Goal: Task Accomplishment & Management: Use online tool/utility

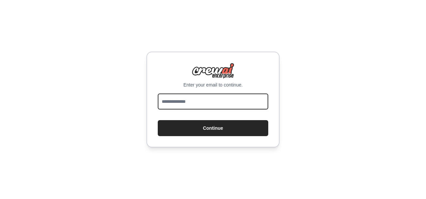
click at [224, 104] on input "email" at bounding box center [213, 102] width 110 height 16
type input "**********"
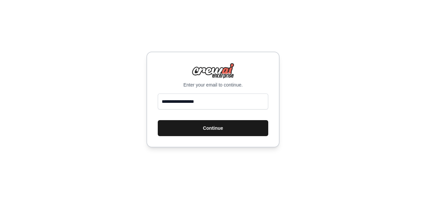
click at [227, 125] on button "Continue" at bounding box center [213, 128] width 110 height 16
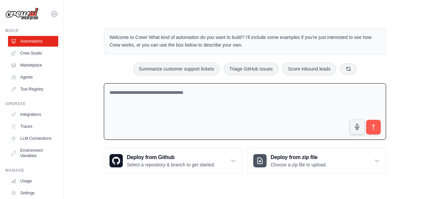
click at [181, 93] on textarea at bounding box center [245, 111] width 282 height 57
paste textarea "**********"
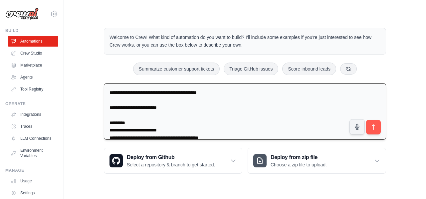
scroll to position [5596, 0]
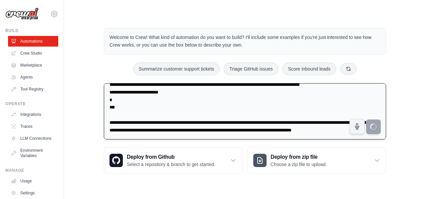
type textarea "**********"
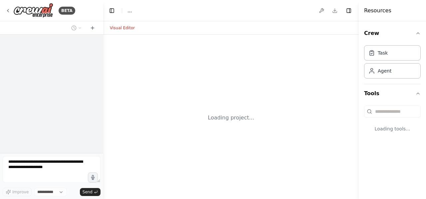
select select "****"
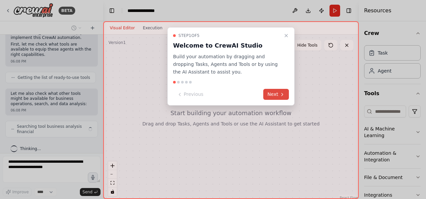
scroll to position [3717, 0]
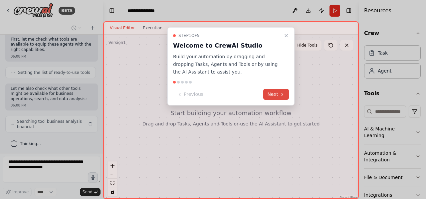
click at [284, 94] on icon at bounding box center [282, 94] width 5 height 5
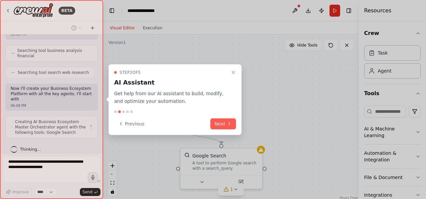
scroll to position [3793, 0]
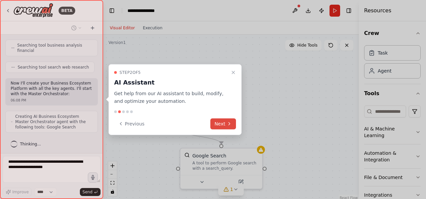
click at [224, 126] on button "Next" at bounding box center [223, 123] width 26 height 11
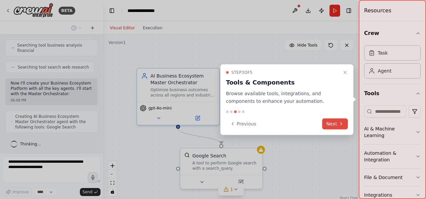
click at [341, 122] on icon at bounding box center [340, 123] width 5 height 5
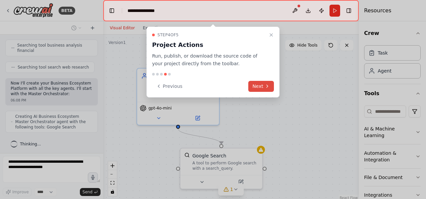
click at [261, 83] on button "Next" at bounding box center [261, 86] width 26 height 11
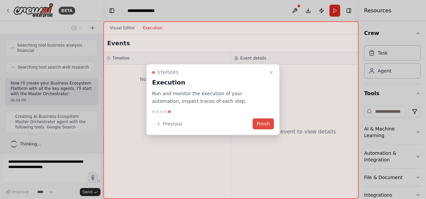
click at [261, 126] on button "Finish" at bounding box center [263, 123] width 21 height 11
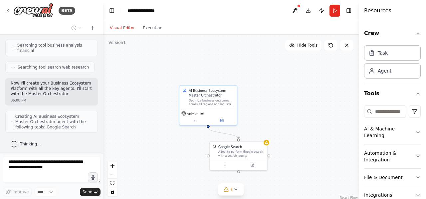
click at [279, 126] on div ".deletable-edge-delete-btn { width: 20px; height: 20px; border: 0px solid #ffff…" at bounding box center [231, 118] width 256 height 166
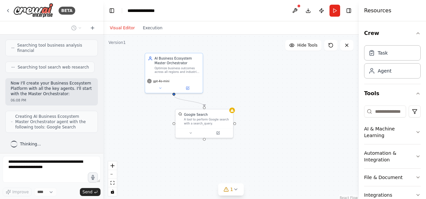
drag, startPoint x: 279, startPoint y: 126, endPoint x: 245, endPoint y: 94, distance: 47.1
click at [245, 94] on div ".deletable-edge-delete-btn { width: 20px; height: 20px; border: 0px solid #ffff…" at bounding box center [231, 118] width 256 height 166
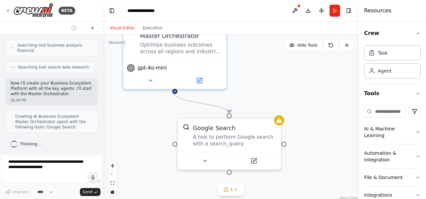
drag, startPoint x: 245, startPoint y: 94, endPoint x: 302, endPoint y: 90, distance: 57.3
click at [302, 90] on div ".deletable-edge-delete-btn { width: 20px; height: 20px; border: 0px solid #ffff…" at bounding box center [231, 118] width 256 height 166
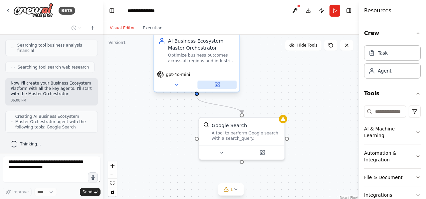
click at [217, 87] on icon at bounding box center [217, 85] width 6 height 6
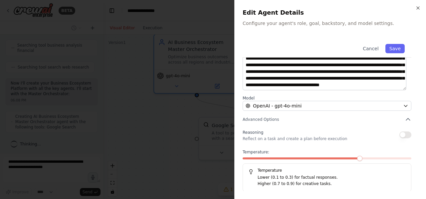
scroll to position [0, 0]
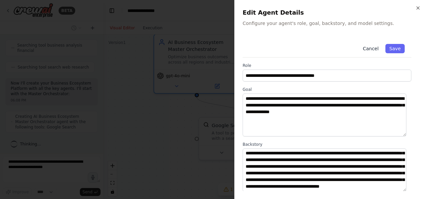
click at [369, 46] on button "Cancel" at bounding box center [371, 48] width 24 height 9
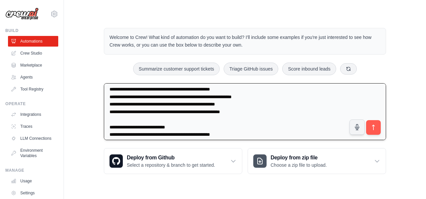
scroll to position [268, 0]
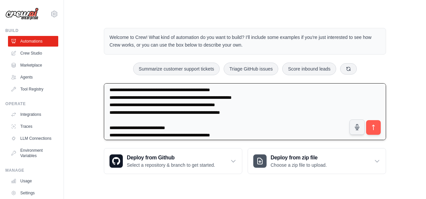
click at [202, 102] on textarea at bounding box center [245, 111] width 282 height 57
drag, startPoint x: 202, startPoint y: 102, endPoint x: 228, endPoint y: 125, distance: 35.1
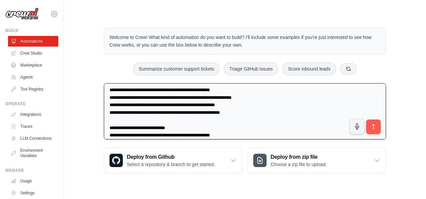
click at [228, 125] on textarea at bounding box center [245, 111] width 282 height 57
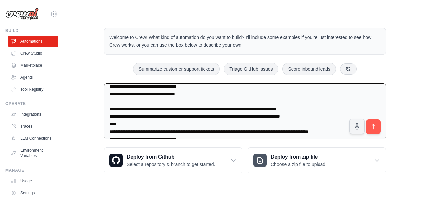
scroll to position [5602, 0]
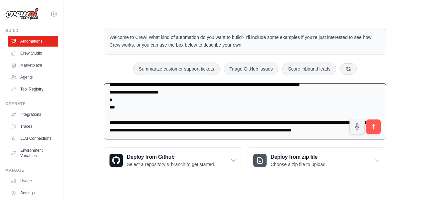
drag, startPoint x: 107, startPoint y: 90, endPoint x: 181, endPoint y: 182, distance: 117.6
click at [181, 182] on div "Welcome to Crew! What kind of automation do you want to build? I'll include som…" at bounding box center [245, 100] width 298 height 167
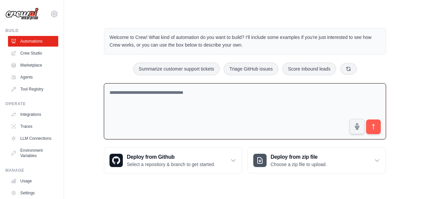
scroll to position [0, 0]
click at [171, 84] on textarea at bounding box center [245, 111] width 282 height 57
paste textarea "**********"
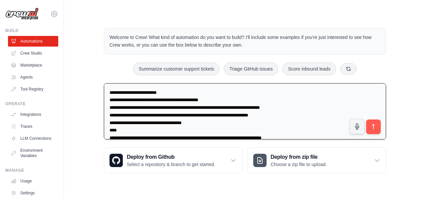
scroll to position [501, 0]
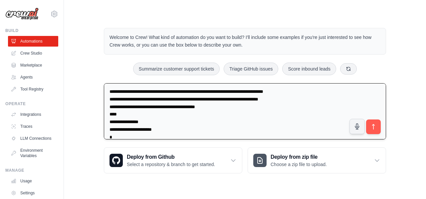
type textarea "**********"
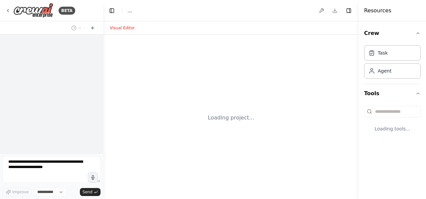
select select "****"
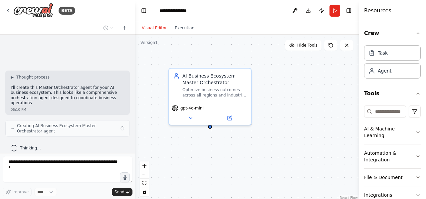
scroll to position [356, 0]
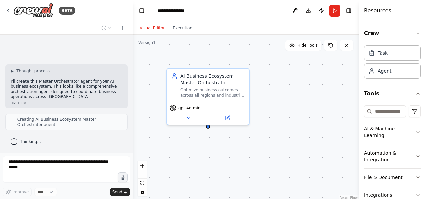
drag, startPoint x: 102, startPoint y: 94, endPoint x: 133, endPoint y: 94, distance: 31.3
click at [133, 94] on div "**********" at bounding box center [213, 99] width 426 height 199
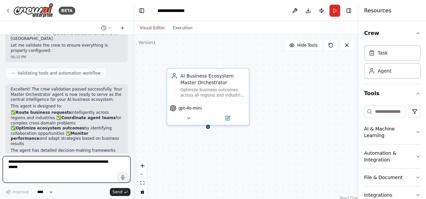
scroll to position [526, 0]
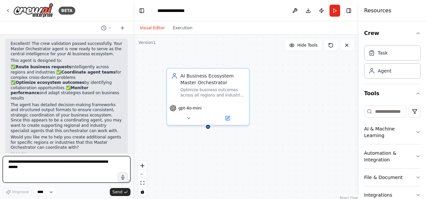
click at [57, 172] on textarea at bounding box center [67, 169] width 128 height 27
click at [80, 164] on textarea at bounding box center [67, 169] width 128 height 27
paste textarea "**********"
type textarea "**********"
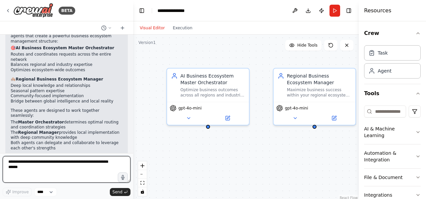
scroll to position [1271, 0]
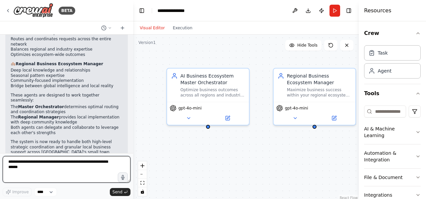
click at [80, 165] on textarea at bounding box center [67, 169] width 128 height 27
paste textarea "**********"
type textarea "**********"
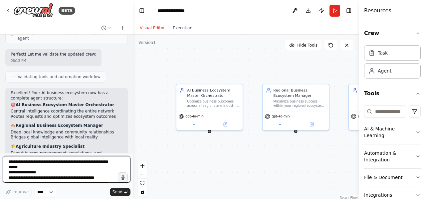
scroll to position [2081, 0]
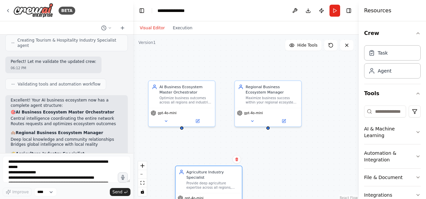
drag, startPoint x: 355, startPoint y: 104, endPoint x: 183, endPoint y: 188, distance: 191.1
click at [183, 188] on div "Agriculture Industry Specialist Provide deep agriculture expertise across all r…" at bounding box center [209, 189] width 68 height 47
click at [282, 171] on div "AI Business Ecosystem Master Orchestrator Optimize business outcomes across all…" at bounding box center [246, 118] width 226 height 166
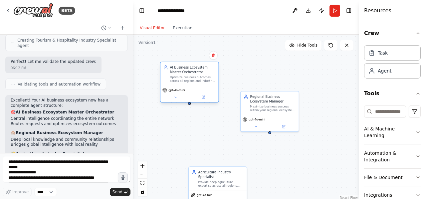
drag, startPoint x: 197, startPoint y: 98, endPoint x: 193, endPoint y: 68, distance: 30.8
click at [193, 68] on div "AI Business Ecosystem Master Orchestrator" at bounding box center [193, 69] width 46 height 9
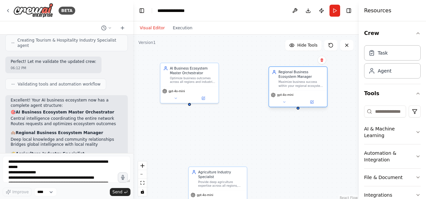
drag, startPoint x: 269, startPoint y: 107, endPoint x: 304, endPoint y: 81, distance: 43.9
click at [304, 81] on div "Maximize business success within your regional ecosystem by understanding local…" at bounding box center [302, 84] width 46 height 8
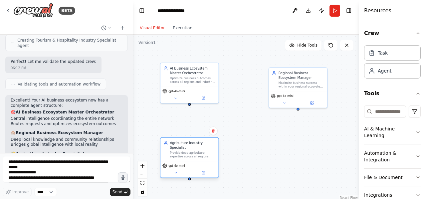
drag, startPoint x: 212, startPoint y: 177, endPoint x: 183, endPoint y: 145, distance: 43.4
click at [183, 145] on div "Agriculture Industry Specialist Provide deep agriculture expertise across all r…" at bounding box center [193, 149] width 46 height 18
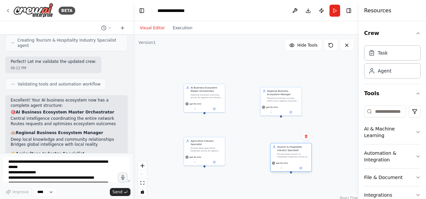
drag, startPoint x: 353, startPoint y: 119, endPoint x: 272, endPoint y: 164, distance: 92.5
click at [272, 164] on div "Tourism & Hospitality Industry Specialist Provide deep tourism & hospitality ex…" at bounding box center [291, 157] width 42 height 29
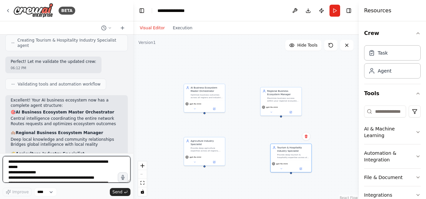
click at [71, 166] on textarea at bounding box center [67, 169] width 128 height 27
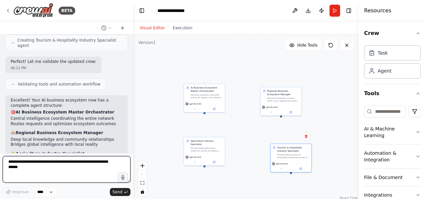
type textarea "*"
paste textarea "**********"
type textarea "**********"
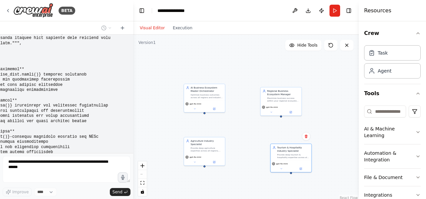
scroll to position [2444, 0]
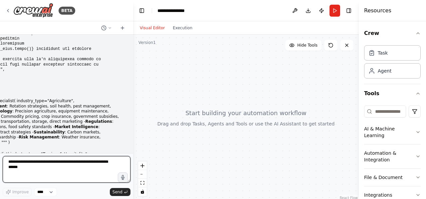
scroll to position [2735, 0]
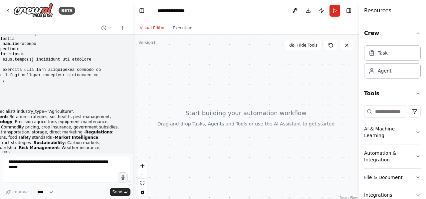
click at [181, 119] on div at bounding box center [246, 118] width 226 height 166
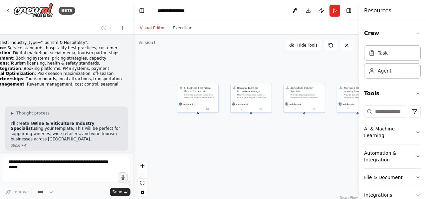
scroll to position [2862, 0]
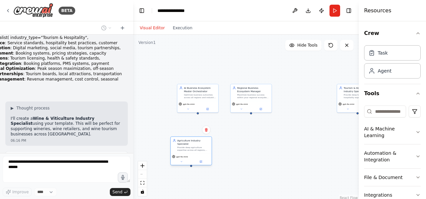
drag, startPoint x: 309, startPoint y: 99, endPoint x: 194, endPoint y: 153, distance: 127.0
click at [194, 155] on div "gpt-4o-mini" at bounding box center [191, 156] width 38 height 3
drag, startPoint x: 354, startPoint y: 99, endPoint x: 262, endPoint y: 155, distance: 108.3
click at [262, 155] on div "Tourism & Hospitality Industry Specialist Provide deep tourism & hospitality ex…" at bounding box center [274, 147] width 42 height 29
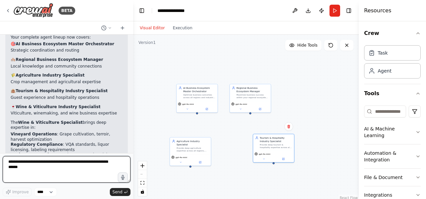
scroll to position [3069, 0]
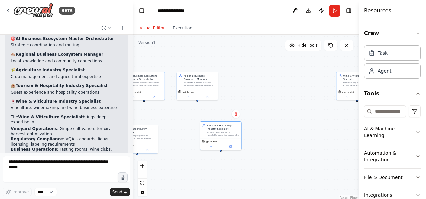
drag, startPoint x: 299, startPoint y: 105, endPoint x: 246, endPoint y: 93, distance: 54.3
click at [246, 93] on div "AI Business Ecosystem Master Orchestrator Optimize business outcomes across all…" at bounding box center [246, 118] width 226 height 166
drag, startPoint x: 353, startPoint y: 76, endPoint x: 185, endPoint y: 184, distance: 199.4
click at [185, 184] on div "Wine & Viticulture Industry Specialist Provide deep wine & viticulture expertis…" at bounding box center [196, 176] width 41 height 17
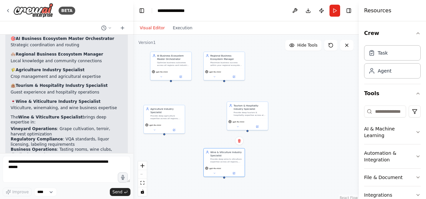
drag, startPoint x: 316, startPoint y: 128, endPoint x: 343, endPoint y: 108, distance: 33.8
click at [343, 108] on div "AI Business Ecosystem Master Orchestrator Optimize business outcomes across all…" at bounding box center [246, 118] width 226 height 166
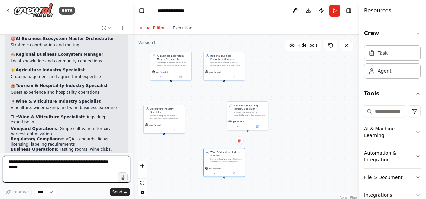
click at [43, 164] on textarea at bounding box center [67, 169] width 128 height 27
type textarea "*"
click at [64, 163] on textarea "**********" at bounding box center [67, 169] width 128 height 27
click at [51, 171] on textarea "**********" at bounding box center [67, 169] width 128 height 27
click at [62, 162] on textarea "**********" at bounding box center [67, 169] width 128 height 27
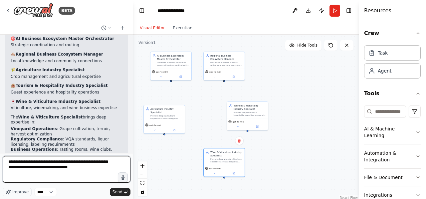
click at [89, 170] on textarea "**********" at bounding box center [67, 169] width 128 height 27
click at [62, 163] on textarea "**********" at bounding box center [67, 169] width 128 height 27
click at [91, 167] on textarea "**********" at bounding box center [67, 169] width 128 height 27
type textarea "**********"
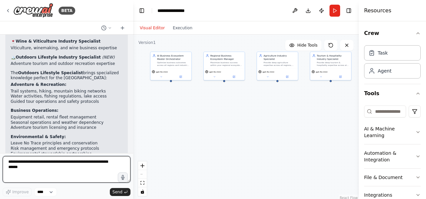
scroll to position [3531, 0]
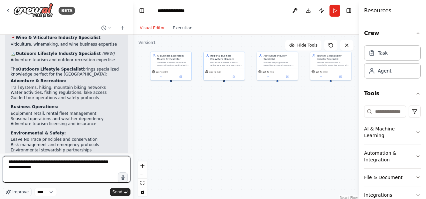
type textarea "**********"
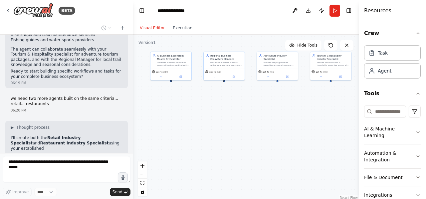
scroll to position [3713, 0]
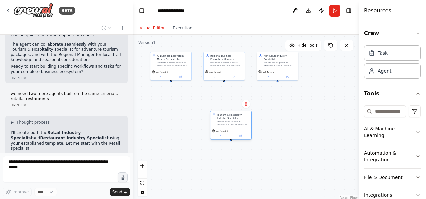
drag, startPoint x: 329, startPoint y: 67, endPoint x: 220, endPoint y: 139, distance: 131.2
click at [220, 139] on div "Tourism & Hospitality Industry Specialist Provide deep tourism & hospitality ex…" at bounding box center [231, 125] width 42 height 29
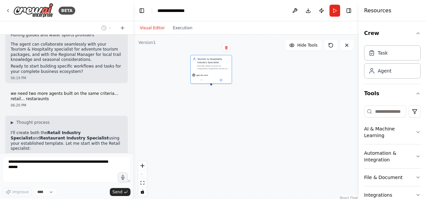
drag, startPoint x: 334, startPoint y: 123, endPoint x: 310, endPoint y: 85, distance: 45.8
click at [310, 85] on div "AI Business Ecosystem Master Orchestrator Optimize business outcomes across all…" at bounding box center [246, 118] width 226 height 166
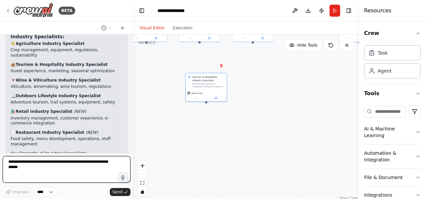
scroll to position [4002, 0]
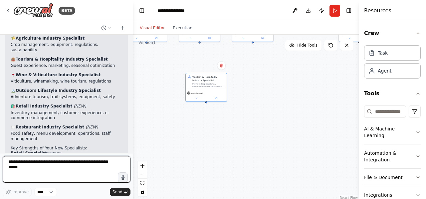
paste textarea "**********"
type textarea "**********"
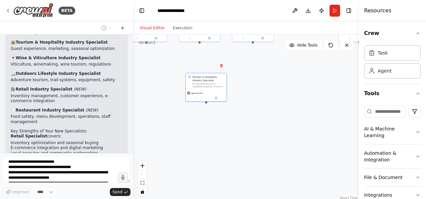
scroll to position [4634, 0]
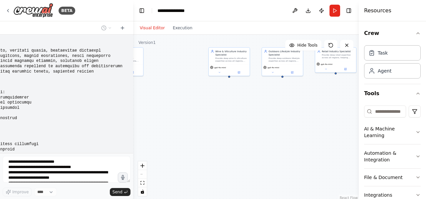
drag, startPoint x: 273, startPoint y: 129, endPoint x: 136, endPoint y: 165, distance: 141.4
click at [136, 165] on div "AI Business Ecosystem Master Orchestrator Optimize business outcomes across all…" at bounding box center [246, 118] width 226 height 166
click at [255, 120] on div "AI Business Ecosystem Master Orchestrator Optimize business outcomes across all…" at bounding box center [246, 118] width 226 height 166
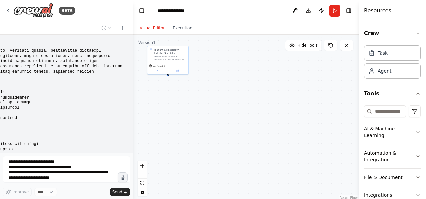
drag, startPoint x: 323, startPoint y: 139, endPoint x: 421, endPoint y: 76, distance: 116.2
click at [421, 76] on div "BETA master_orchestrator = Agent( role="AI Business Ecosystem Master Orchestrat…" at bounding box center [213, 99] width 426 height 199
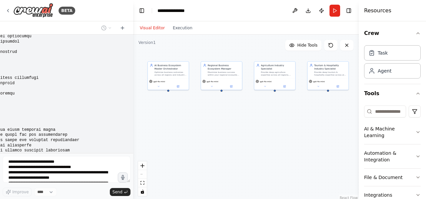
scroll to position [4739, 0]
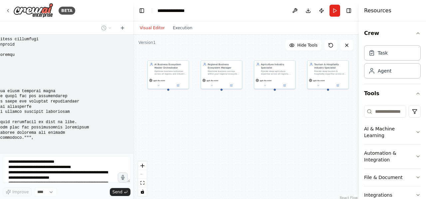
drag, startPoint x: 191, startPoint y: 123, endPoint x: 252, endPoint y: 195, distance: 94.4
click at [252, 195] on div "AI Business Ecosystem Master Orchestrator Optimize business outcomes across all…" at bounding box center [246, 118] width 226 height 166
click at [271, 139] on div "AI Business Ecosystem Master Orchestrator Optimize business outcomes across all…" at bounding box center [246, 118] width 226 height 166
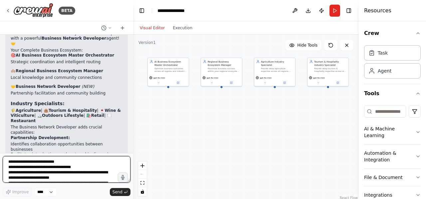
scroll to position [5002, 0]
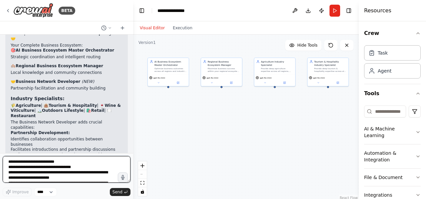
click at [111, 161] on textarea at bounding box center [67, 169] width 128 height 27
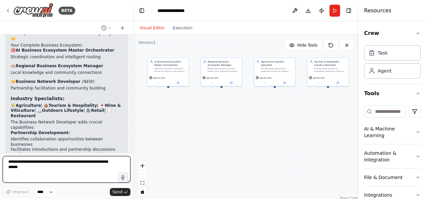
paste textarea "**********"
type textarea "**********"
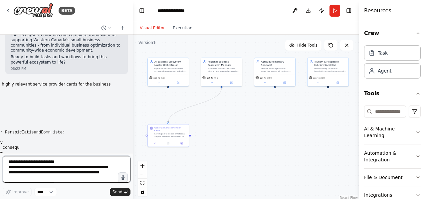
scroll to position [5325, 0]
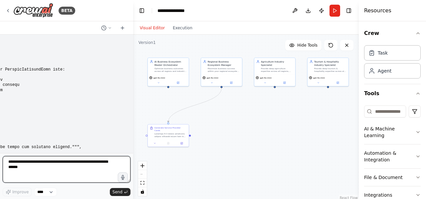
paste textarea "**********"
type textarea "**********"
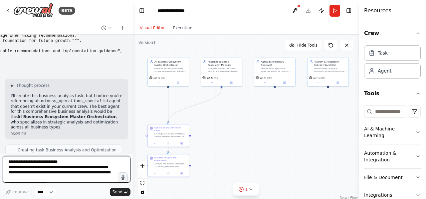
scroll to position [5818, 0]
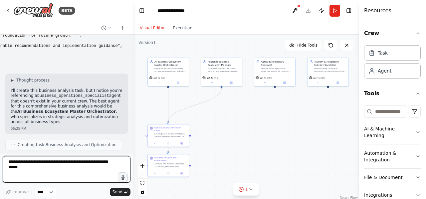
paste textarea "**********"
type textarea "**********"
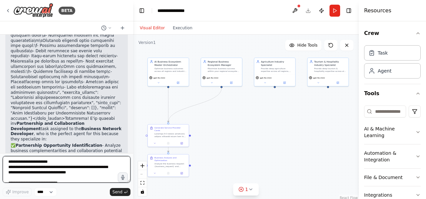
scroll to position [6382, 0]
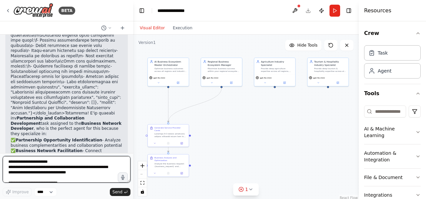
click at [48, 173] on textarea at bounding box center [67, 169] width 128 height 27
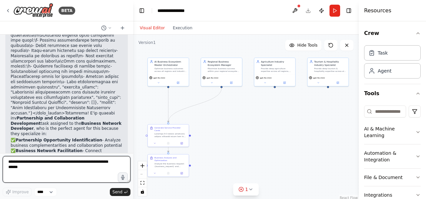
paste textarea "**********"
type textarea "**********"
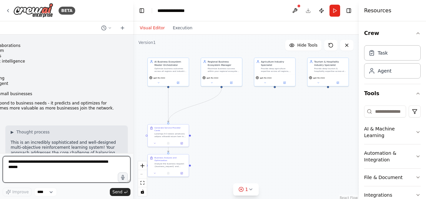
scroll to position [9566, 0]
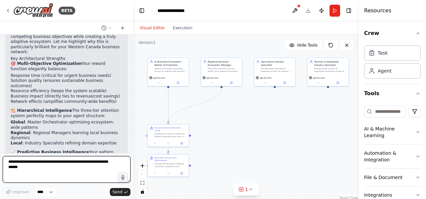
click at [73, 169] on textarea at bounding box center [67, 169] width 128 height 27
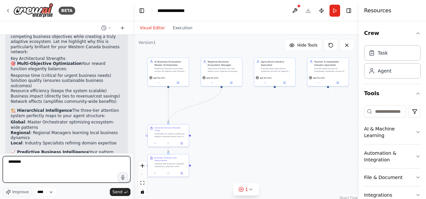
type textarea "*********"
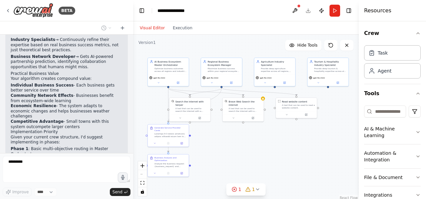
scroll to position [9798, 0]
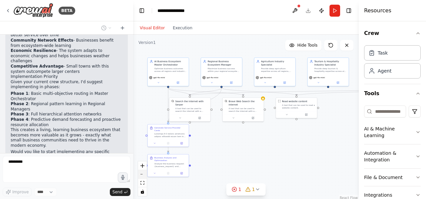
click at [144, 174] on icon "zoom out" at bounding box center [142, 174] width 4 height 1
click at [144, 174] on div "React Flow controls" at bounding box center [142, 178] width 9 height 35
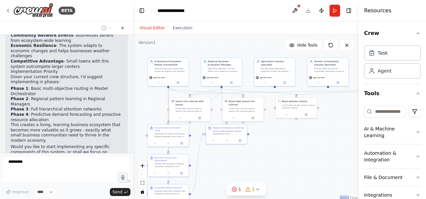
scroll to position [9858, 0]
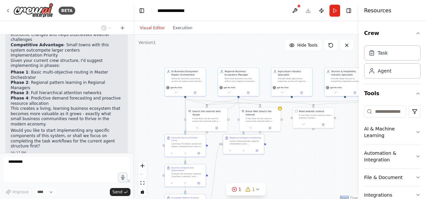
drag, startPoint x: 315, startPoint y: 154, endPoint x: 332, endPoint y: 164, distance: 19.7
click at [332, 164] on div ".deletable-edge-delete-btn { width: 20px; height: 20px; border: 0px solid #ffff…" at bounding box center [246, 118] width 226 height 166
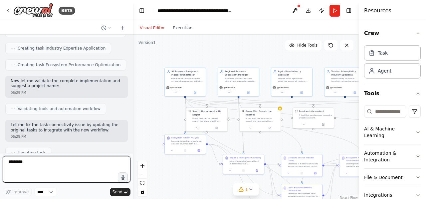
scroll to position [10281, 0]
click at [76, 176] on textarea "*********" at bounding box center [67, 169] width 128 height 27
paste textarea "**********"
type textarea "**********"
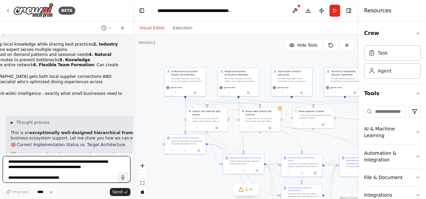
scroll to position [12696, 0]
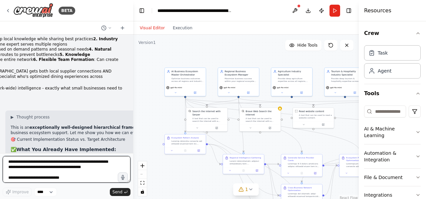
click at [60, 165] on textarea at bounding box center [67, 169] width 128 height 27
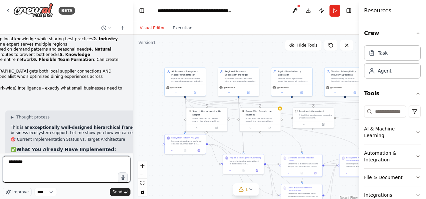
type textarea "**********"
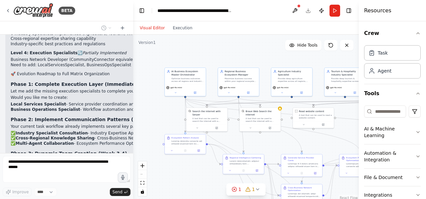
scroll to position [12884, 0]
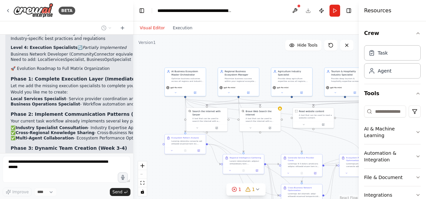
click at [186, 169] on div ".deletable-edge-delete-btn { width: 20px; height: 20px; border: 0px solid #ffff…" at bounding box center [246, 118] width 226 height 166
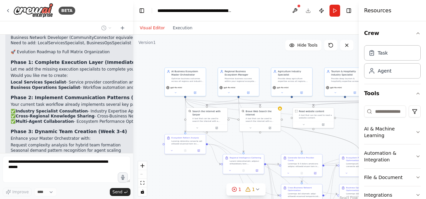
click at [306, 129] on icon "Edge from 44005cb8-8d01-43be-9ece-eacc94ce197c to ed8b7e3b-cddb-4adc-98da-55133…" at bounding box center [272, 125] width 175 height 54
click at [314, 144] on div ".deletable-edge-delete-btn { width: 20px; height: 20px; border: 0px solid #ffff…" at bounding box center [246, 118] width 226 height 166
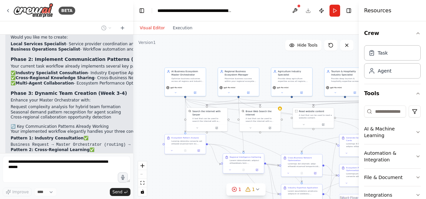
scroll to position [12944, 0]
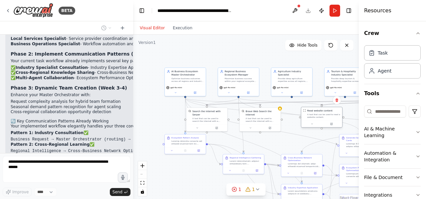
drag, startPoint x: 311, startPoint y: 117, endPoint x: 317, endPoint y: 120, distance: 7.0
click at [317, 120] on div "Read website content A tool that can be used to read a website content." at bounding box center [322, 117] width 42 height 21
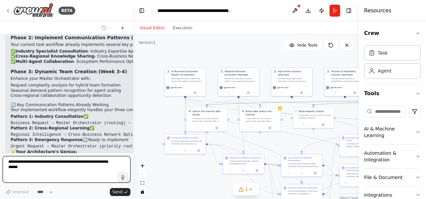
click at [324, 60] on div ".deletable-edge-delete-btn { width: 20px; height: 20px; border: 0px solid #ffff…" at bounding box center [246, 118] width 226 height 166
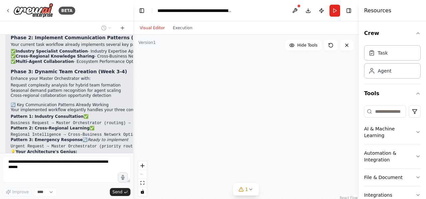
scroll to position [12999, 0]
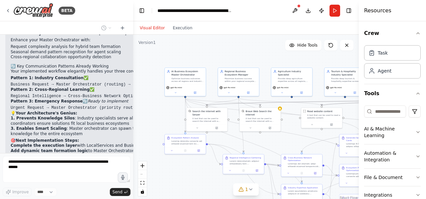
click at [323, 63] on div ".deletable-edge-delete-btn { width: 20px; height: 20px; border: 0px solid #ffff…" at bounding box center [246, 118] width 226 height 166
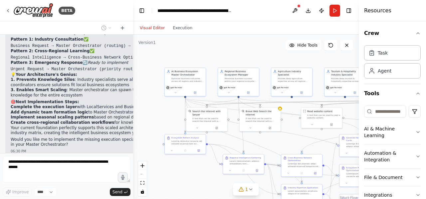
scroll to position [13043, 0]
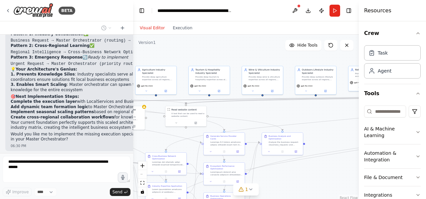
drag, startPoint x: 325, startPoint y: 55, endPoint x: 160, endPoint y: 53, distance: 164.4
click at [160, 53] on div ".deletable-edge-delete-btn { width: 20px; height: 20px; border: 0px solid #ffff…" at bounding box center [246, 118] width 226 height 166
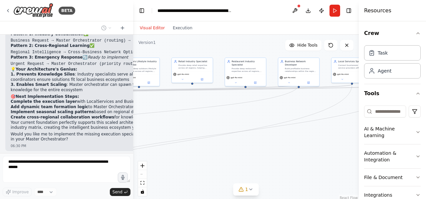
drag, startPoint x: 275, startPoint y: 110, endPoint x: 126, endPoint y: 102, distance: 149.0
click at [126, 102] on div "BETA master_orchestrator = Agent( role="AI Business Ecosystem Master Orchestrat…" at bounding box center [213, 99] width 426 height 199
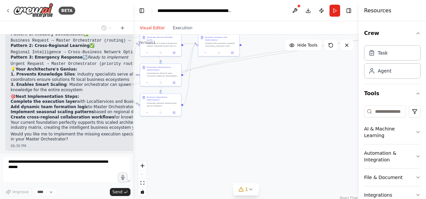
drag, startPoint x: 274, startPoint y: 146, endPoint x: 426, endPoint y: 25, distance: 193.7
click at [426, 25] on div "BETA master_orchestrator = Agent( role="AI Business Ecosystem Master Orchestrat…" at bounding box center [213, 99] width 426 height 199
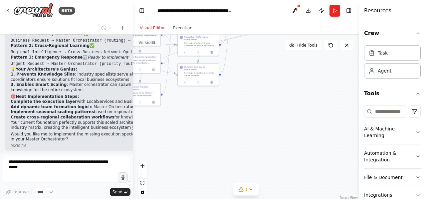
click at [296, 109] on div ".deletable-edge-delete-btn { width: 20px; height: 20px; border: 0px solid #ffff…" at bounding box center [246, 118] width 226 height 166
click at [291, 101] on div ".deletable-edge-delete-btn { width: 20px; height: 20px; border: 0px solid #ffff…" at bounding box center [246, 118] width 226 height 166
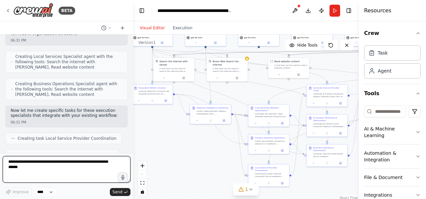
drag, startPoint x: 297, startPoint y: 76, endPoint x: 426, endPoint y: 158, distance: 152.4
click at [426, 158] on div "BETA master_orchestrator = Agent( role="AI Business Ecosystem Master Orchestrat…" at bounding box center [213, 99] width 426 height 199
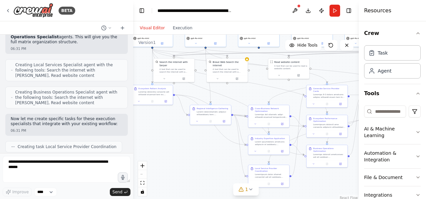
click at [207, 151] on div ".deletable-edge-delete-btn { width: 20px; height: 20px; border: 0px solid #ffff…" at bounding box center [246, 118] width 226 height 166
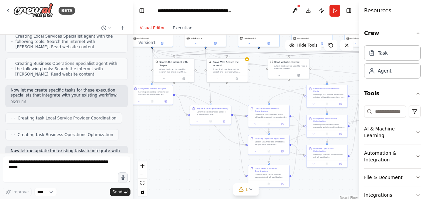
click at [187, 148] on div ".deletable-edge-delete-btn { width: 20px; height: 20px; border: 0px solid #ffff…" at bounding box center [246, 118] width 226 height 166
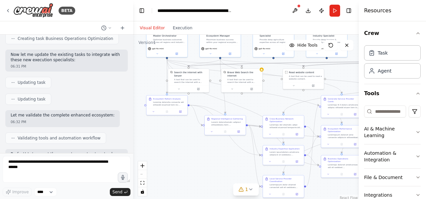
scroll to position [13348, 0]
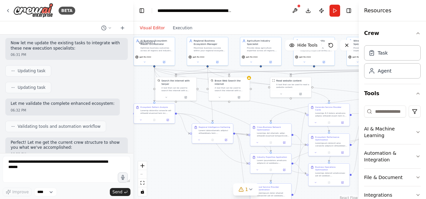
drag, startPoint x: 178, startPoint y: 152, endPoint x: 180, endPoint y: 171, distance: 19.8
click at [180, 171] on div ".deletable-edge-delete-btn { width: 20px; height: 20px; border: 0px solid #ffff…" at bounding box center [246, 118] width 226 height 166
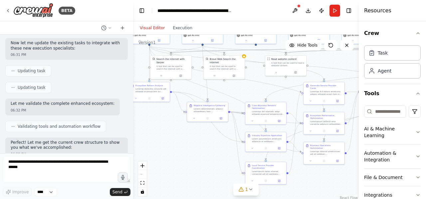
drag, startPoint x: 180, startPoint y: 171, endPoint x: 175, endPoint y: 149, distance: 23.2
click at [175, 149] on div ".deletable-edge-delete-btn { width: 20px; height: 20px; border: 0px solid #ffff…" at bounding box center [246, 118] width 226 height 166
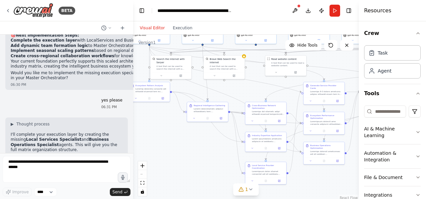
scroll to position [13104, 0]
click at [131, 104] on div at bounding box center [131, 99] width 3 height 199
click at [130, 117] on div at bounding box center [131, 99] width 3 height 199
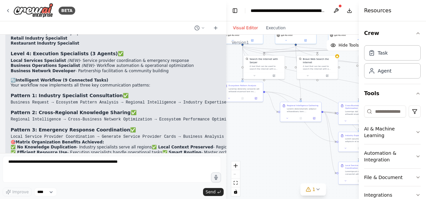
drag, startPoint x: 130, startPoint y: 117, endPoint x: 241, endPoint y: 125, distance: 110.8
click at [240, 125] on div "BETA master_orchestrator = Agent( role="AI Business Ecosystem Master Orchestrat…" at bounding box center [213, 99] width 426 height 199
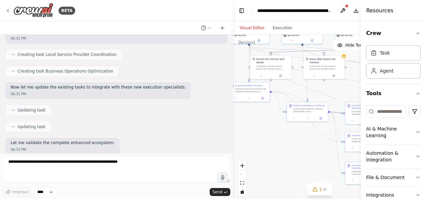
scroll to position [12142, 0]
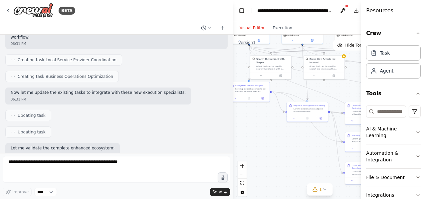
drag, startPoint x: 241, startPoint y: 125, endPoint x: 270, endPoint y: 125, distance: 28.3
click at [270, 125] on div ".deletable-edge-delete-btn { width: 20px; height: 20px; border: 0px solid #ffff…" at bounding box center [320, 118] width 174 height 166
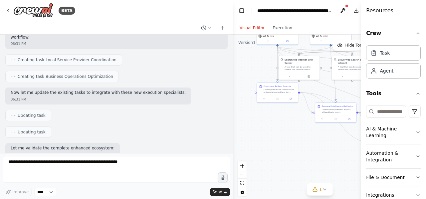
click at [270, 125] on div ".deletable-edge-delete-btn { width: 20px; height: 20px; border: 0px solid #ffff…" at bounding box center [320, 118] width 174 height 166
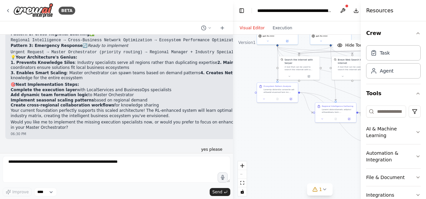
drag, startPoint x: 136, startPoint y: 120, endPoint x: 169, endPoint y: 199, distance: 85.3
click at [169, 199] on html "BETA master_orchestrator = Agent( role="AI Business Ecosystem Master Orchestrat…" at bounding box center [213, 99] width 426 height 199
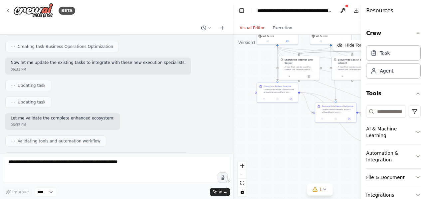
scroll to position [12202, 0]
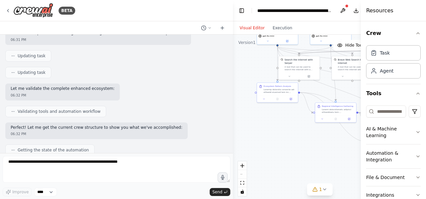
click at [297, 150] on div ".deletable-edge-delete-btn { width: 20px; height: 20px; border: 0px solid #ffff…" at bounding box center [320, 118] width 174 height 166
click at [357, 12] on button "Download" at bounding box center [356, 11] width 11 height 12
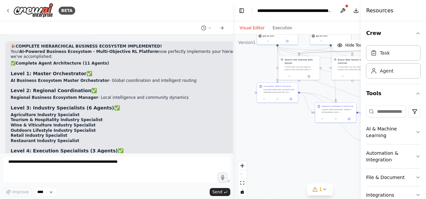
scroll to position [12321, 0]
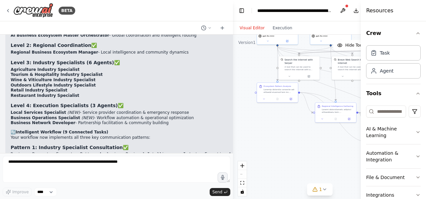
scroll to position [12381, 0]
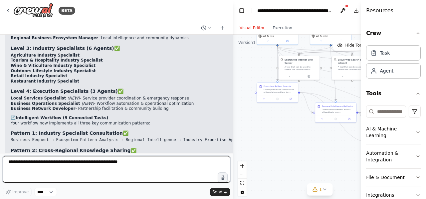
click at [134, 168] on textarea at bounding box center [117, 169] width 228 height 27
type textarea "**********"
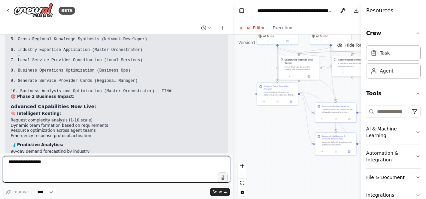
scroll to position [13640, 0]
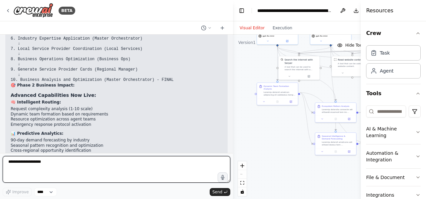
click at [160, 163] on textarea "**********" at bounding box center [117, 169] width 228 height 27
type textarea "**********"
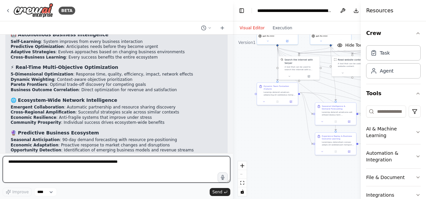
scroll to position [14534, 0]
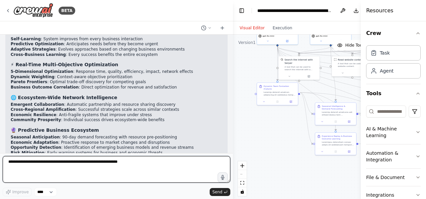
click at [130, 170] on textarea at bounding box center [117, 169] width 228 height 27
click at [78, 163] on textarea "**********" at bounding box center [117, 169] width 228 height 27
click at [89, 163] on textarea "**********" at bounding box center [117, 169] width 228 height 27
click at [152, 163] on textarea "**********" at bounding box center [117, 169] width 228 height 27
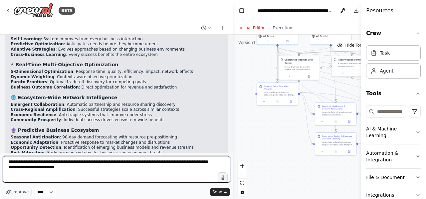
type textarea "**********"
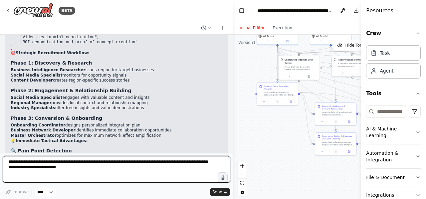
scroll to position [15279, 0]
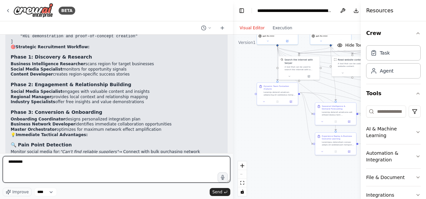
type textarea "**********"
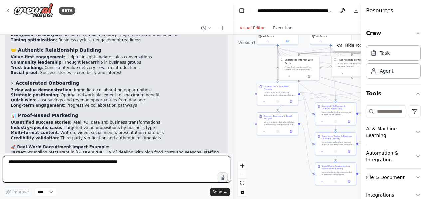
scroll to position [16293, 0]
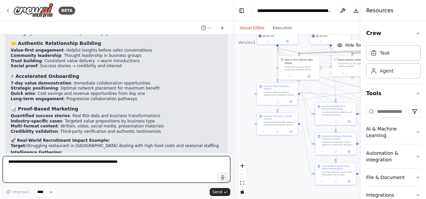
click at [167, 157] on textarea at bounding box center [117, 169] width 228 height 27
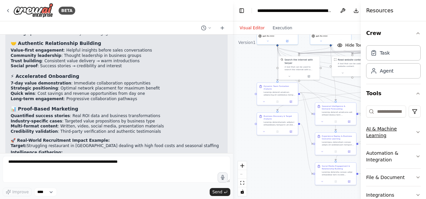
click at [415, 133] on icon "button" at bounding box center [417, 131] width 5 height 5
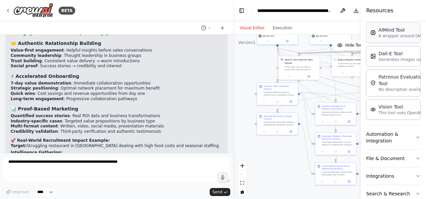
scroll to position [125, 0]
click at [398, 162] on button "File & Document" at bounding box center [393, 157] width 55 height 17
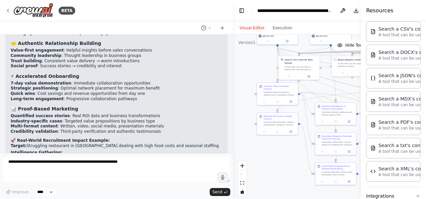
scroll to position [298, 0]
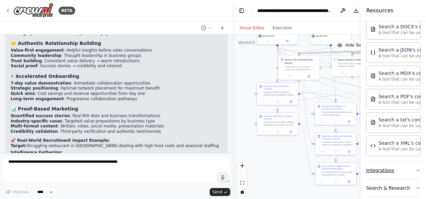
click at [380, 170] on button "Integrations" at bounding box center [393, 170] width 55 height 17
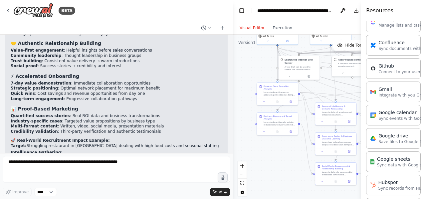
scroll to position [578, 0]
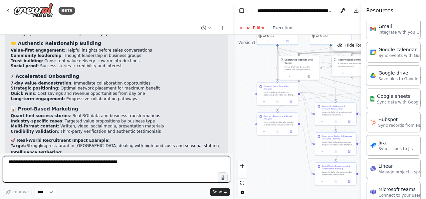
click at [156, 174] on textarea at bounding box center [117, 169] width 228 height 27
type textarea "*"
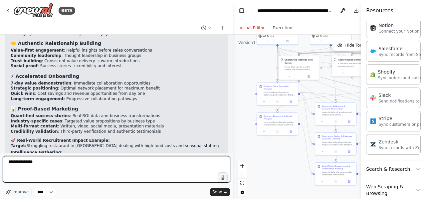
scroll to position [771, 0]
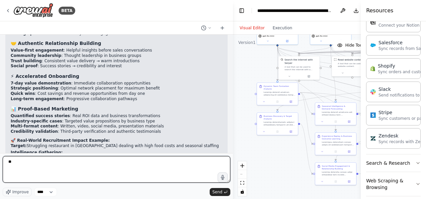
type textarea "*"
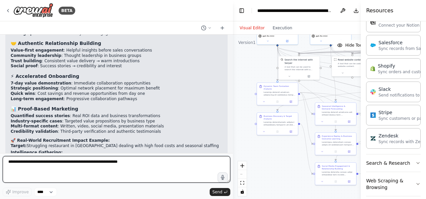
click at [110, 168] on textarea at bounding box center [117, 169] width 228 height 27
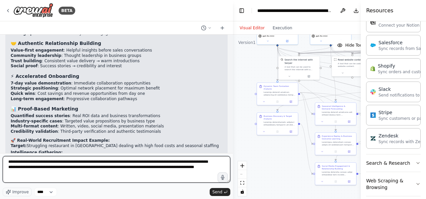
click at [178, 167] on textarea "**********" at bounding box center [117, 169] width 228 height 27
click at [110, 172] on textarea "**********" at bounding box center [117, 169] width 228 height 27
click at [63, 172] on textarea "**********" at bounding box center [117, 169] width 228 height 27
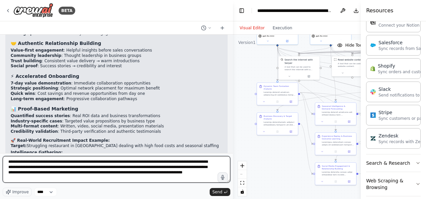
type textarea "**********"
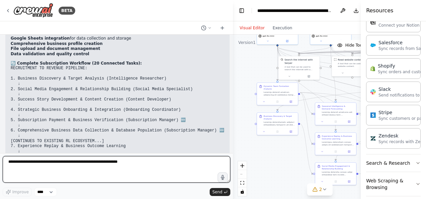
scroll to position [17064, 0]
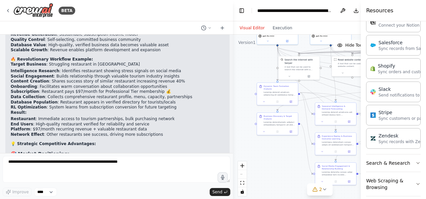
scroll to position [17400, 0]
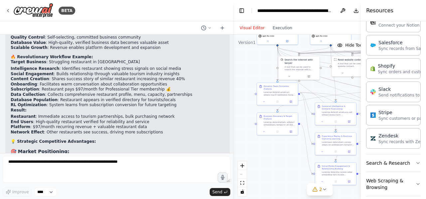
drag, startPoint x: 179, startPoint y: 108, endPoint x: 144, endPoint y: 94, distance: 38.1
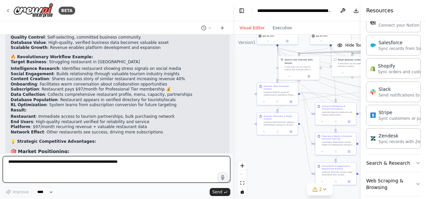
click at [126, 168] on textarea at bounding box center [117, 169] width 228 height 27
type textarea "**********"
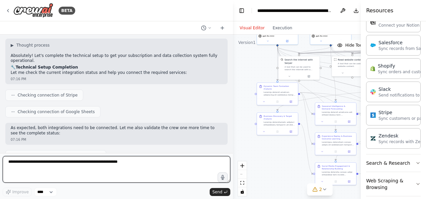
scroll to position [17736, 0]
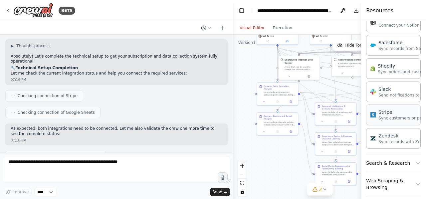
click at [388, 109] on div "Stripe" at bounding box center [414, 112] width 73 height 7
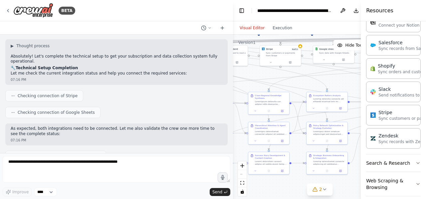
drag, startPoint x: 294, startPoint y: 154, endPoint x: 161, endPoint y: 141, distance: 133.4
click at [161, 141] on div "BETA master_orchestrator = Agent( role="AI Business Ecosystem Master Orchestrat…" at bounding box center [213, 99] width 426 height 199
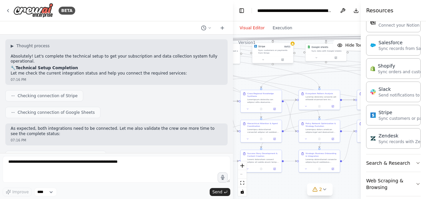
click at [269, 52] on div "Sync customers or payments from Stripe" at bounding box center [274, 51] width 33 height 5
click at [287, 56] on div at bounding box center [274, 59] width 41 height 7
drag, startPoint x: 287, startPoint y: 56, endPoint x: 270, endPoint y: 55, distance: 17.1
click at [270, 55] on div "Stripe 6 of 11 Sync customers or payments from Stripe" at bounding box center [274, 49] width 41 height 13
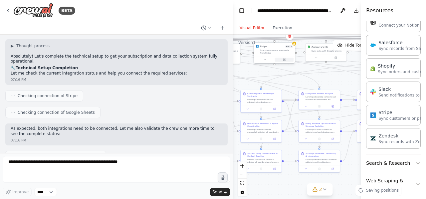
click at [284, 61] on icon at bounding box center [284, 59] width 3 height 3
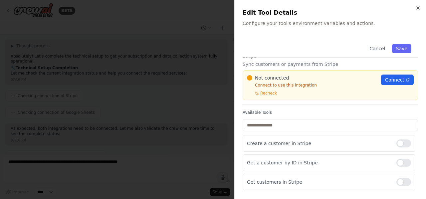
scroll to position [0, 0]
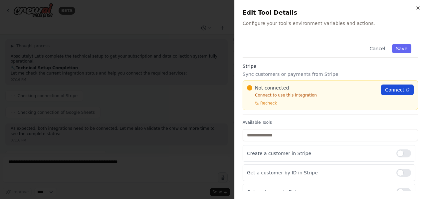
click at [386, 91] on span "Connect" at bounding box center [394, 90] width 19 height 7
click at [417, 7] on icon "button" at bounding box center [417, 7] width 5 height 5
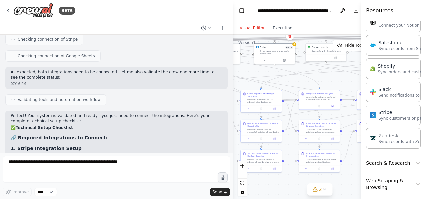
scroll to position [17793, 0]
drag, startPoint x: 145, startPoint y: 82, endPoint x: 20, endPoint y: 61, distance: 126.9
drag, startPoint x: 140, startPoint y: 76, endPoint x: 0, endPoint y: 53, distance: 141.7
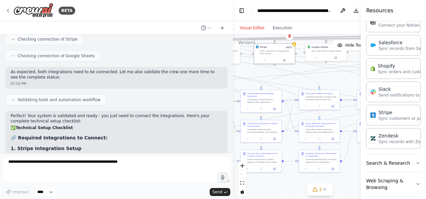
click at [0, 53] on div "BETA master_orchestrator = Agent( role="AI Business Ecosystem Master Orchestrat…" at bounding box center [116, 99] width 233 height 199
drag, startPoint x: 7, startPoint y: 52, endPoint x: 150, endPoint y: 77, distance: 144.7
copy div "Setup steps: Google Cloud Setup → Create project at console.cloud.google.com En…"
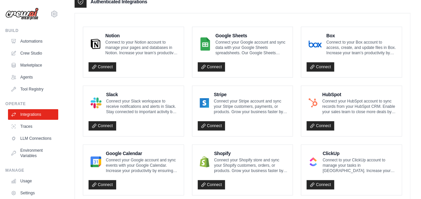
scroll to position [173, 0]
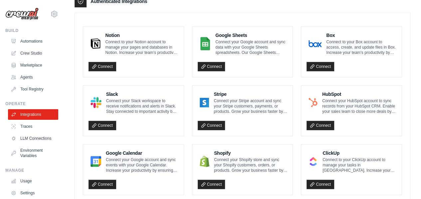
drag, startPoint x: 208, startPoint y: 124, endPoint x: 237, endPoint y: 120, distance: 28.9
click at [237, 120] on div "Connect" at bounding box center [243, 124] width 90 height 14
drag, startPoint x: 216, startPoint y: 124, endPoint x: 213, endPoint y: 107, distance: 17.2
click at [213, 107] on div "Stripe Connect your Stripe account and sync your Stripe customers, payments, or…" at bounding box center [243, 111] width 90 height 40
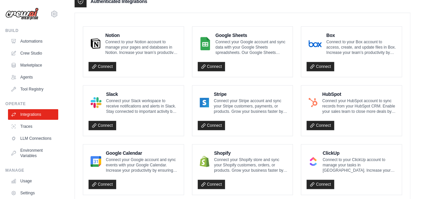
click at [213, 107] on div "Stripe Connect your Stripe account and sync your Stripe customers, payments, or…" at bounding box center [243, 102] width 90 height 23
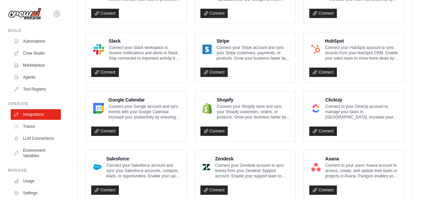
scroll to position [226, 0]
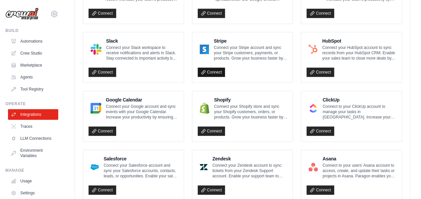
click at [212, 69] on link "Connect" at bounding box center [212, 72] width 28 height 9
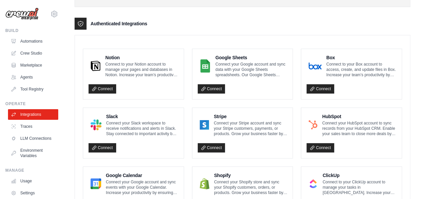
scroll to position [173, 0]
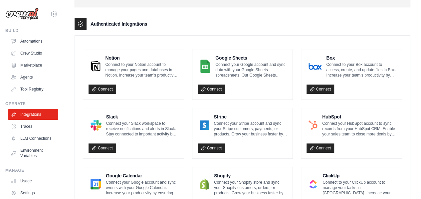
click at [223, 69] on p "Connect your Google account and sync data with your Google Sheets spreadsheets.…" at bounding box center [251, 70] width 72 height 16
click at [210, 88] on link "Connect" at bounding box center [212, 89] width 28 height 9
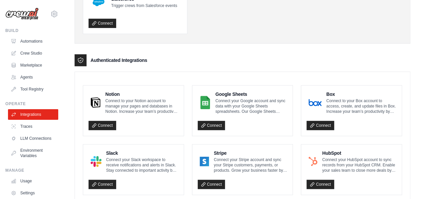
scroll to position [144, 0]
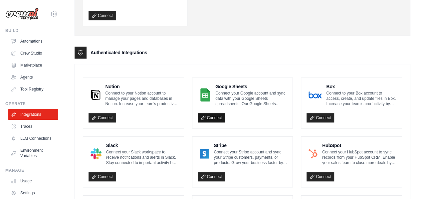
click at [211, 113] on link "Connect" at bounding box center [212, 117] width 28 height 9
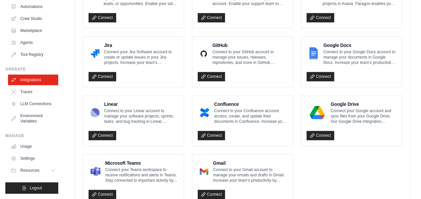
scroll to position [447, 0]
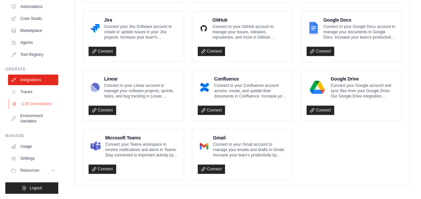
click at [34, 99] on link "LLM Connections" at bounding box center [34, 104] width 50 height 11
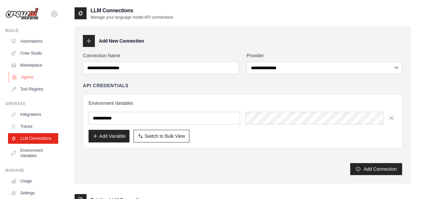
click at [30, 81] on link "Agents" at bounding box center [34, 77] width 50 height 11
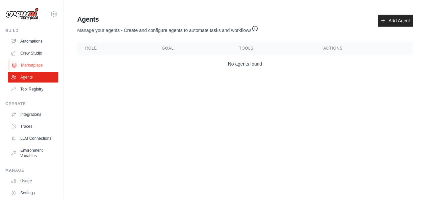
click at [34, 62] on link "Marketplace" at bounding box center [34, 65] width 50 height 11
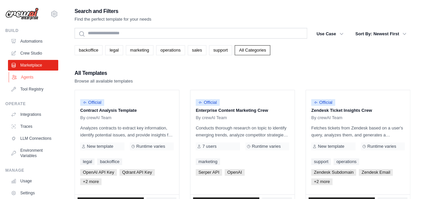
click at [30, 76] on link "Agents" at bounding box center [34, 77] width 50 height 11
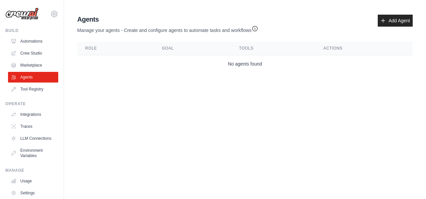
click at [30, 83] on ul "Automations Crew Studio Marketplace Agents Tool Registry" at bounding box center [33, 65] width 50 height 59
click at [30, 87] on link "Tool Registry" at bounding box center [34, 89] width 50 height 11
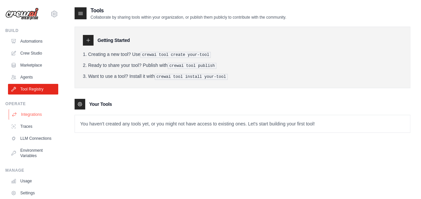
click at [32, 117] on link "Integrations" at bounding box center [34, 114] width 50 height 11
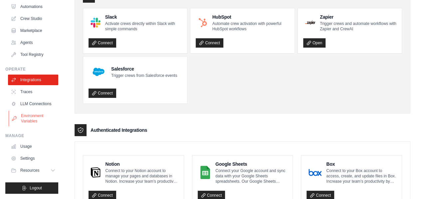
scroll to position [48, 0]
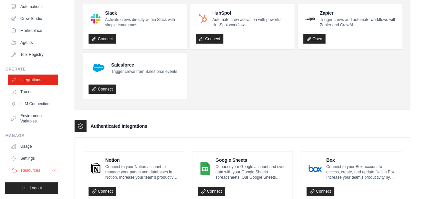
click at [32, 169] on span "Resources" at bounding box center [30, 170] width 19 height 5
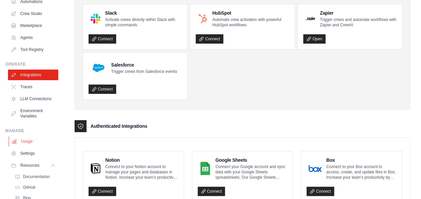
scroll to position [82, 0]
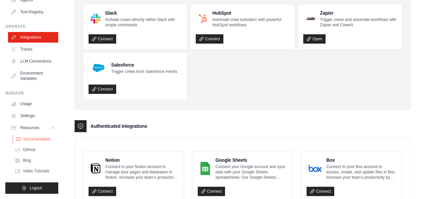
click at [38, 141] on span "Documentation" at bounding box center [37, 138] width 27 height 5
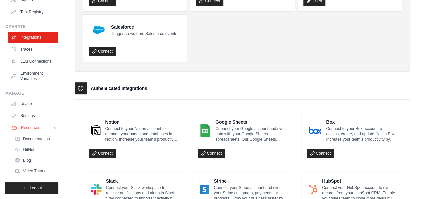
scroll to position [87, 0]
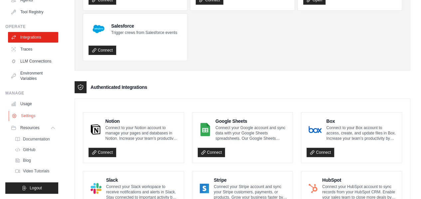
click at [32, 115] on link "Settings" at bounding box center [34, 115] width 50 height 11
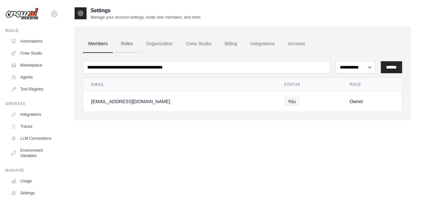
click at [131, 38] on link "Roles" at bounding box center [126, 44] width 23 height 18
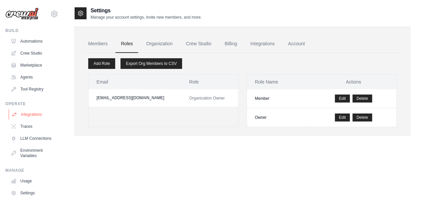
click at [33, 117] on link "Integrations" at bounding box center [34, 114] width 50 height 11
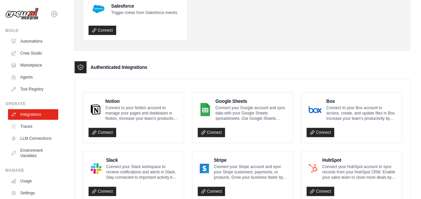
scroll to position [107, 0]
click at [208, 98] on div "Google Sheets Connect your Google account and sync data with your Google Sheets…" at bounding box center [243, 109] width 90 height 23
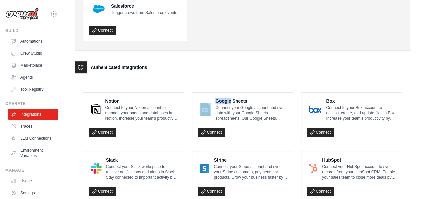
click at [208, 98] on div "Google Sheets Connect your Google account and sync data with your Google Sheets…" at bounding box center [243, 109] width 90 height 23
